Goal: Task Accomplishment & Management: Use online tool/utility

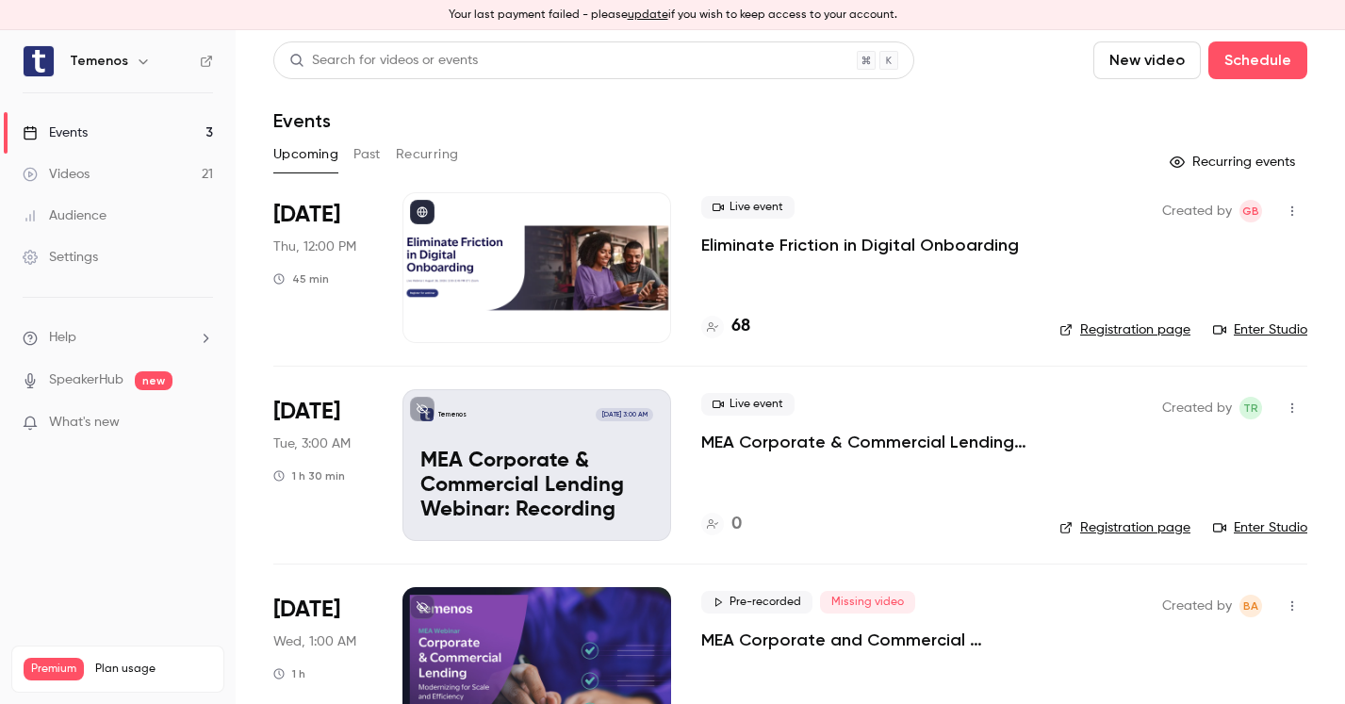
click at [583, 288] on div at bounding box center [537, 267] width 269 height 151
click at [1294, 210] on icon "button" at bounding box center [1292, 211] width 15 height 13
click at [728, 209] on div at bounding box center [672, 352] width 1345 height 704
click at [746, 206] on span "Live event" at bounding box center [747, 207] width 93 height 23
click at [297, 288] on div "Aug 28 Thu, 12:00 PM 45 min" at bounding box center [322, 267] width 99 height 151
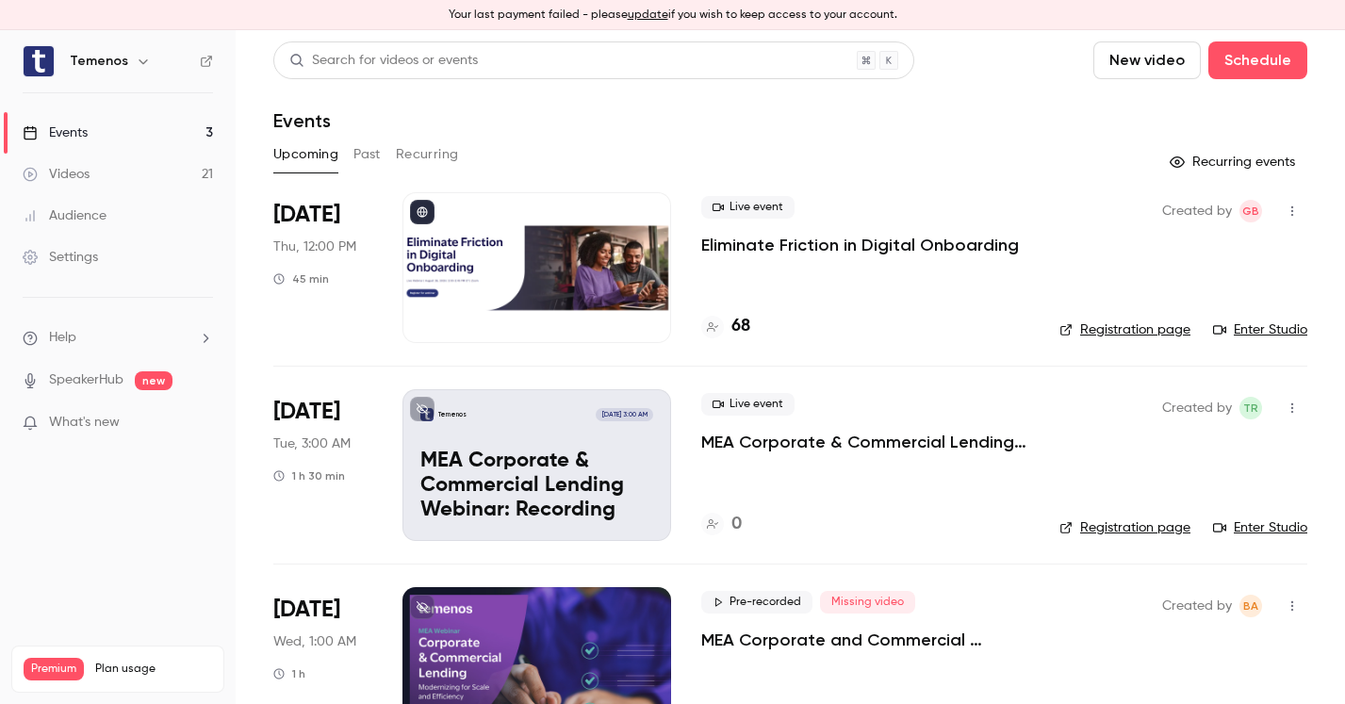
click at [354, 256] on div "Aug 28 Thu, 12:00 PM 45 min" at bounding box center [322, 267] width 99 height 151
click at [328, 242] on span "Thu, 12:00 PM" at bounding box center [314, 247] width 83 height 19
click at [1287, 329] on link "Enter Studio" at bounding box center [1260, 330] width 94 height 19
